Goal: Task Accomplishment & Management: Manage account settings

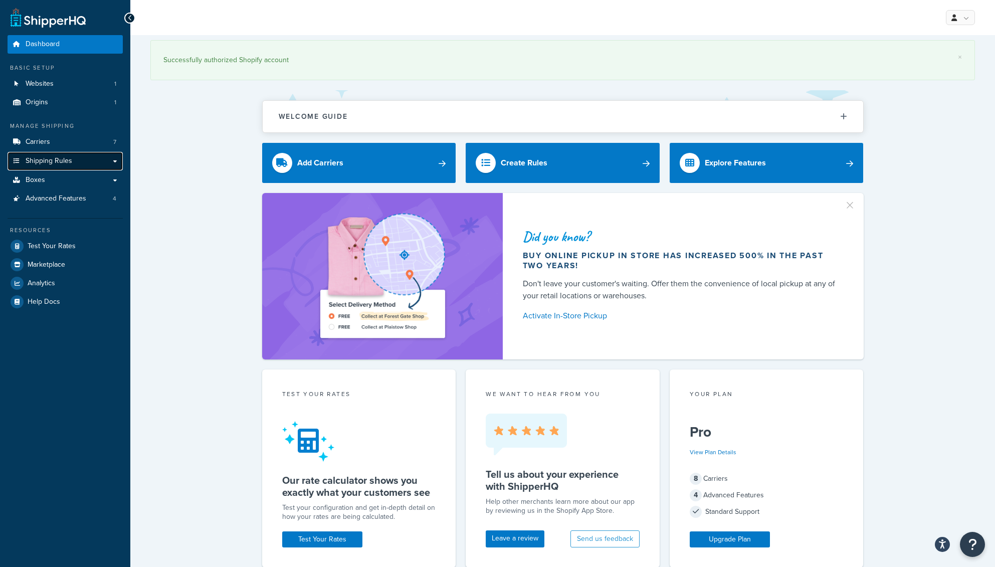
click at [103, 160] on link "Shipping Rules" at bounding box center [65, 161] width 115 height 19
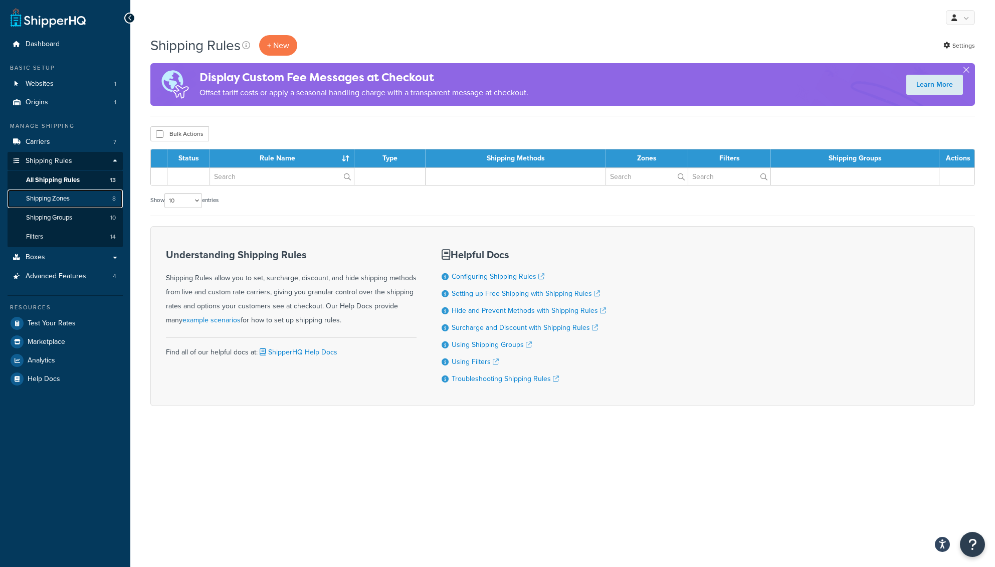
click at [67, 199] on span "Shipping Zones" at bounding box center [48, 198] width 44 height 9
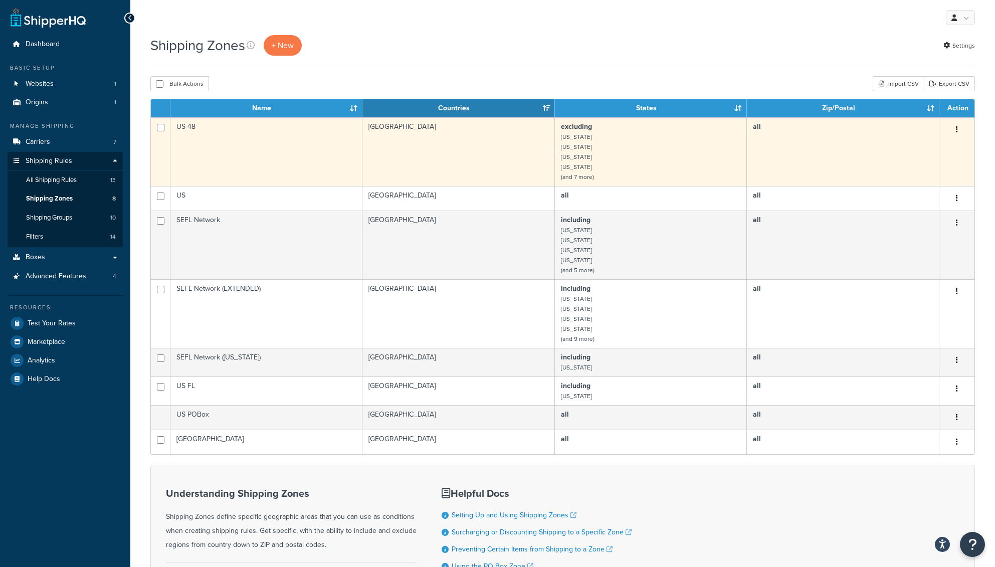
click at [399, 126] on td "United States" at bounding box center [458, 151] width 192 height 69
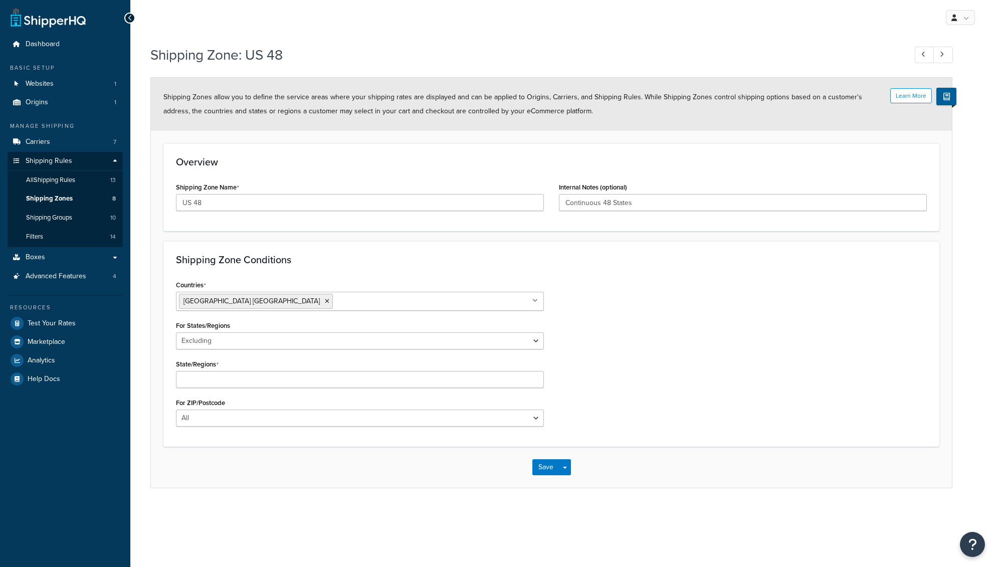
select select "excluding"
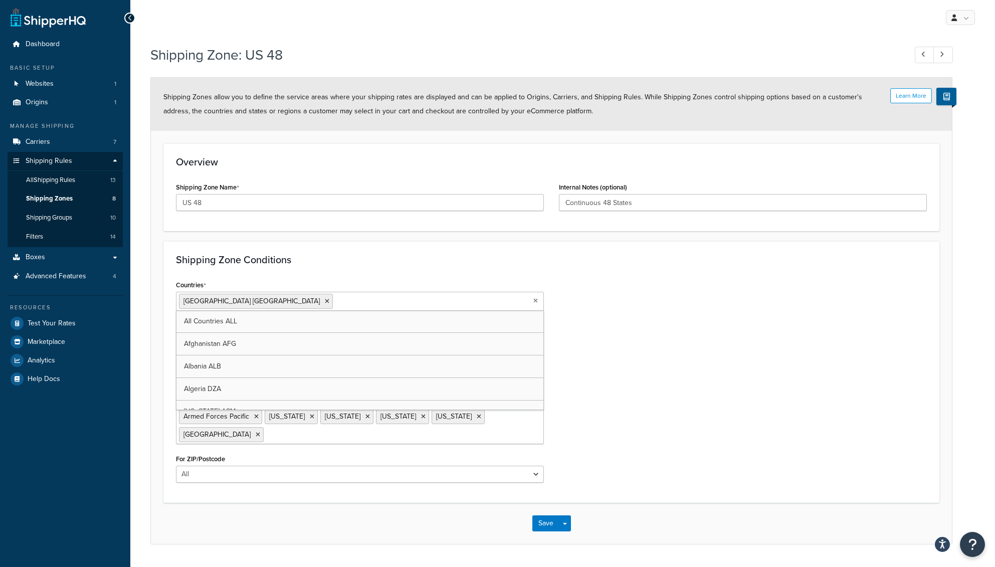
click at [335, 301] on input "Countries" at bounding box center [379, 300] width 89 height 11
click at [407, 268] on div "Shipping Zone Conditions Countries United States USA All Countries ALL Afghanis…" at bounding box center [551, 372] width 776 height 262
click at [318, 308] on ul "United States USA" at bounding box center [360, 301] width 368 height 19
type input "cana"
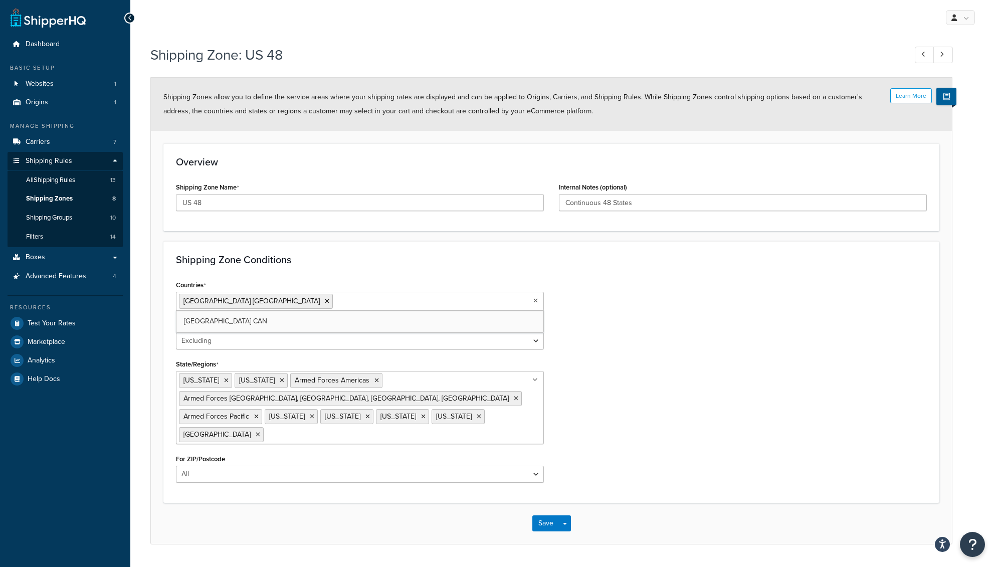
click at [467, 241] on form "Learn More Shipping Zones allow you to define the service areas where your ship…" at bounding box center [551, 311] width 801 height 466
click at [630, 199] on input "Continuous 48 States" at bounding box center [743, 202] width 368 height 17
drag, startPoint x: 570, startPoint y: 204, endPoint x: 698, endPoint y: 205, distance: 127.3
click at [698, 205] on input "Continuous 48 States" at bounding box center [743, 202] width 368 height 17
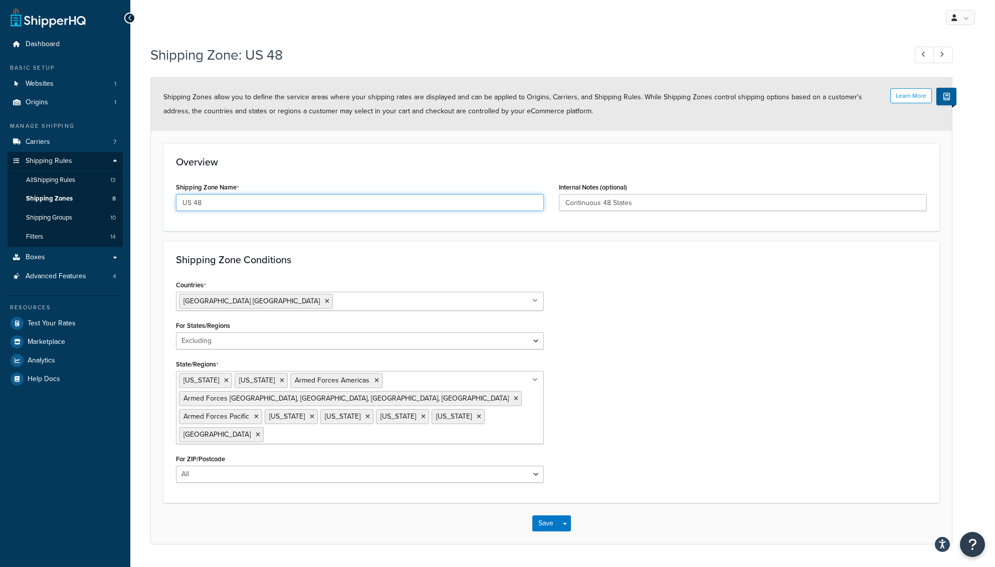
click at [254, 199] on input "US 48" at bounding box center [360, 202] width 368 height 17
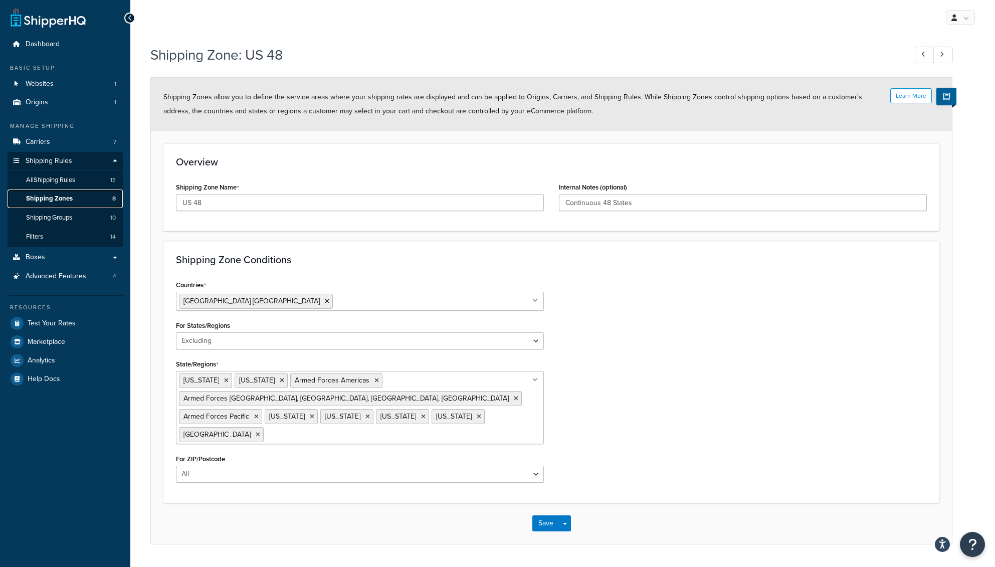
click at [72, 194] on link "Shipping Zones 8" at bounding box center [65, 198] width 115 height 19
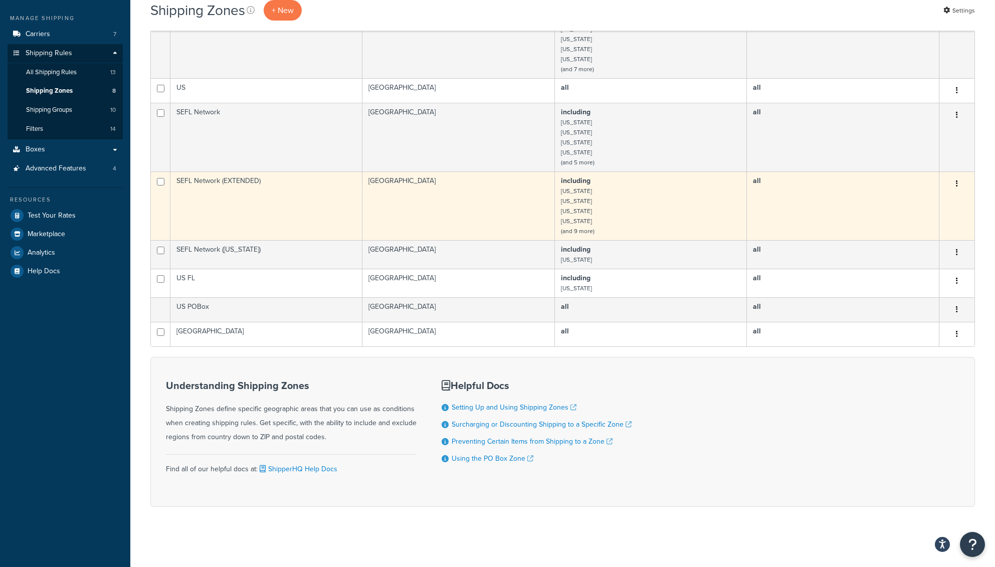
scroll to position [6, 0]
